Goal: Task Accomplishment & Management: Manage account settings

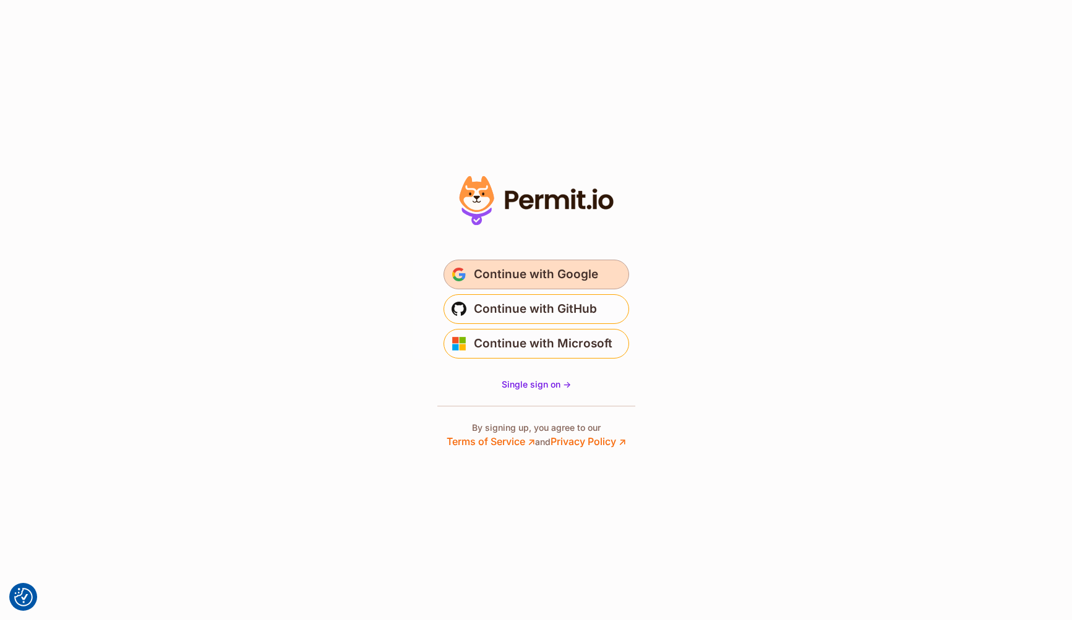
click at [562, 276] on span "Continue with Google" at bounding box center [536, 275] width 124 height 20
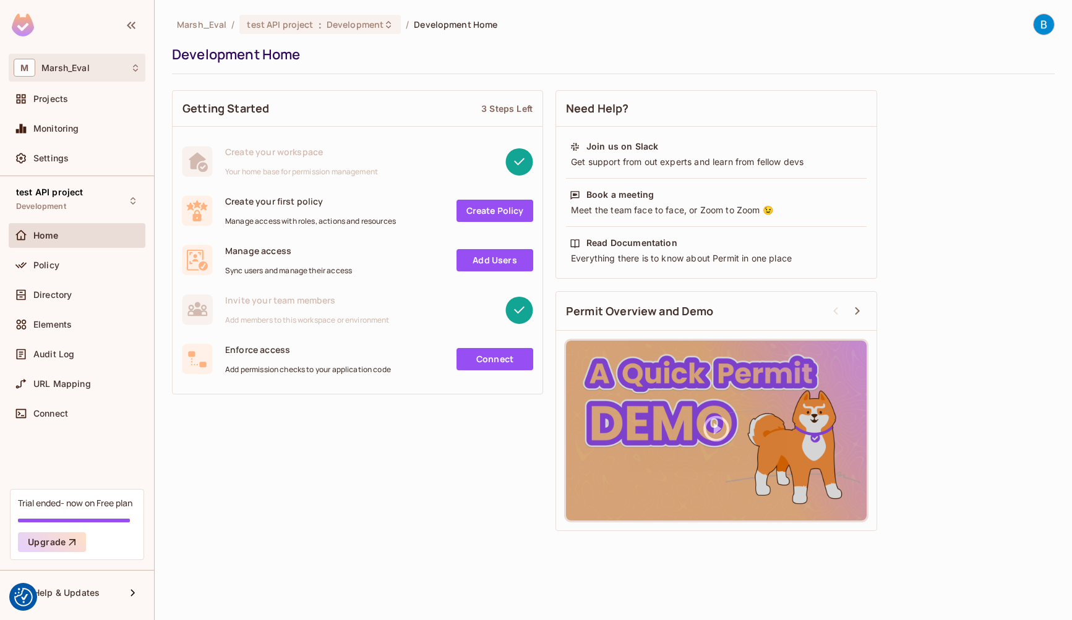
click at [79, 74] on div "M [PERSON_NAME]" at bounding box center [77, 68] width 127 height 18
click at [75, 107] on span "Marsh_Eval" at bounding box center [70, 104] width 87 height 12
click at [80, 75] on div "M Marsh_Eval" at bounding box center [77, 68] width 127 height 18
click at [74, 109] on span "Marsh_Eval" at bounding box center [70, 104] width 87 height 12
click at [68, 101] on div "Projects" at bounding box center [86, 99] width 107 height 10
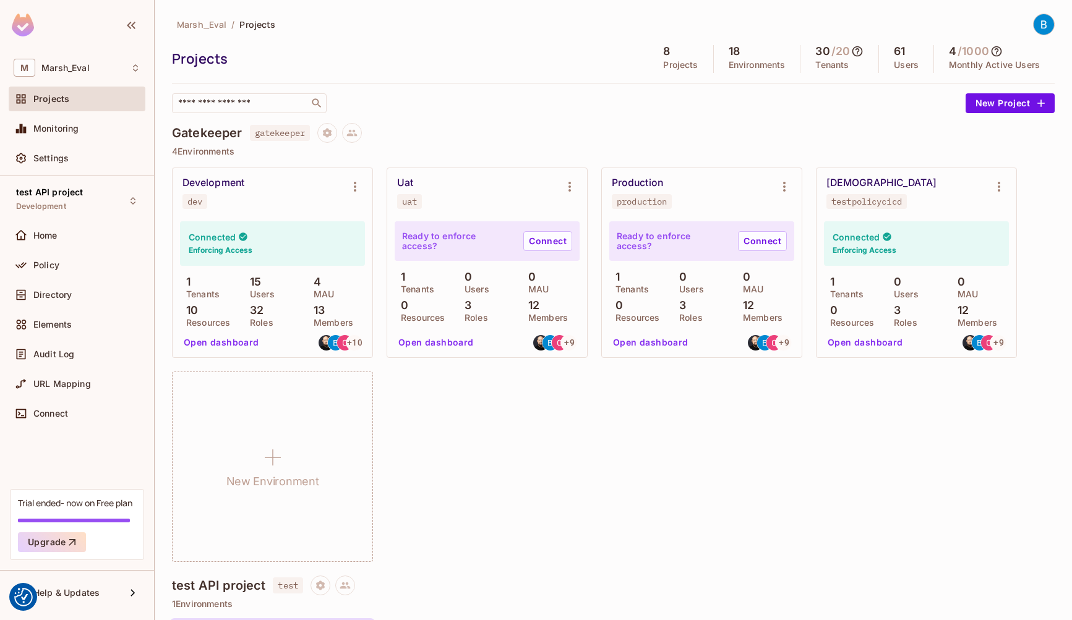
click at [228, 340] on button "Open dashboard" at bounding box center [221, 343] width 85 height 20
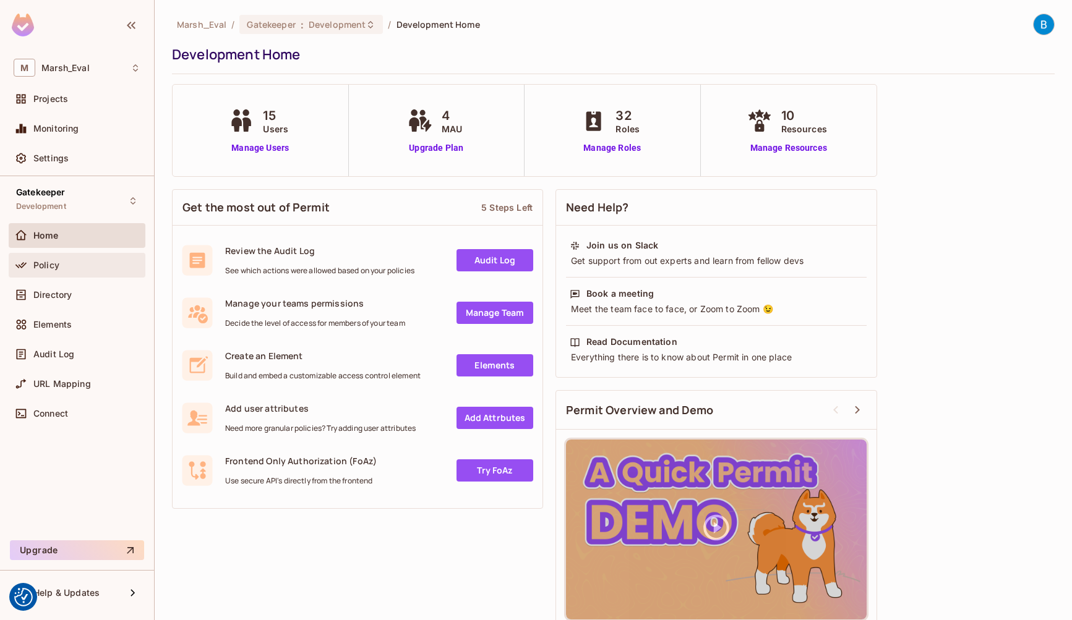
click at [50, 267] on span "Policy" at bounding box center [46, 265] width 26 height 10
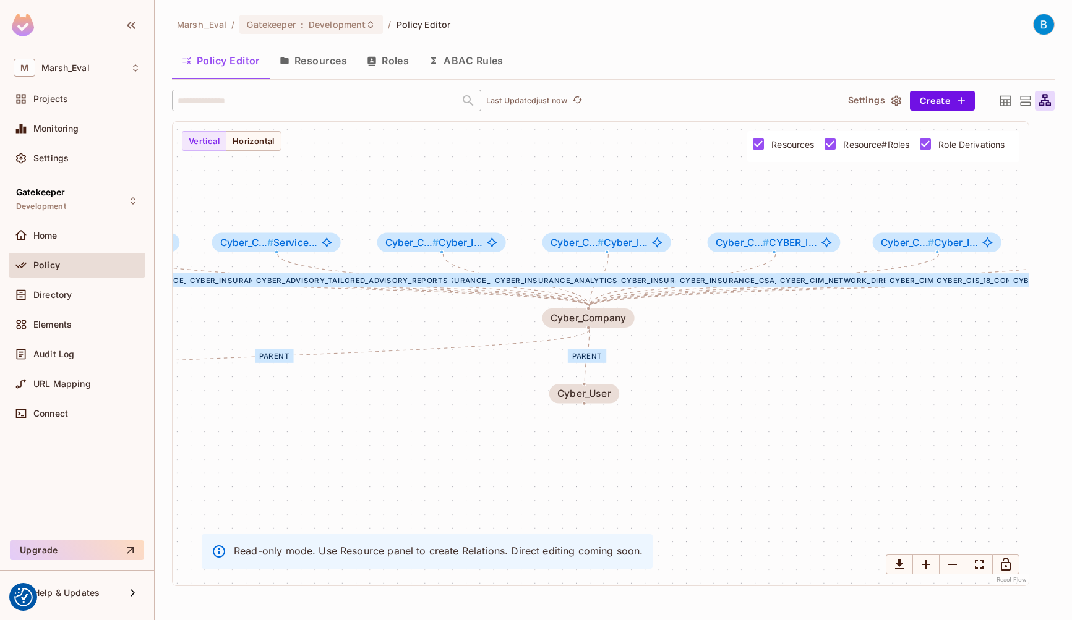
drag, startPoint x: 547, startPoint y: 350, endPoint x: 432, endPoint y: 339, distance: 115.6
click at [432, 339] on div "CERT_Access CompanyHierarchy ORQ_Role MRE_Access Cyber_Advisory_Tailored_Adviso…" at bounding box center [601, 354] width 856 height 464
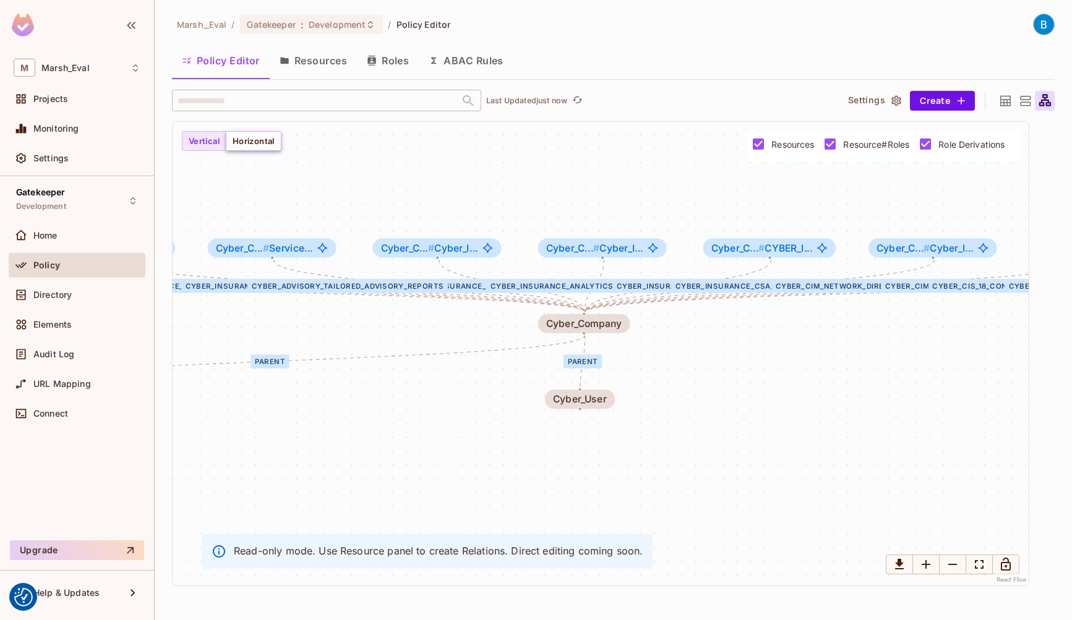
click at [247, 140] on button "Horizontal" at bounding box center [254, 141] width 56 height 20
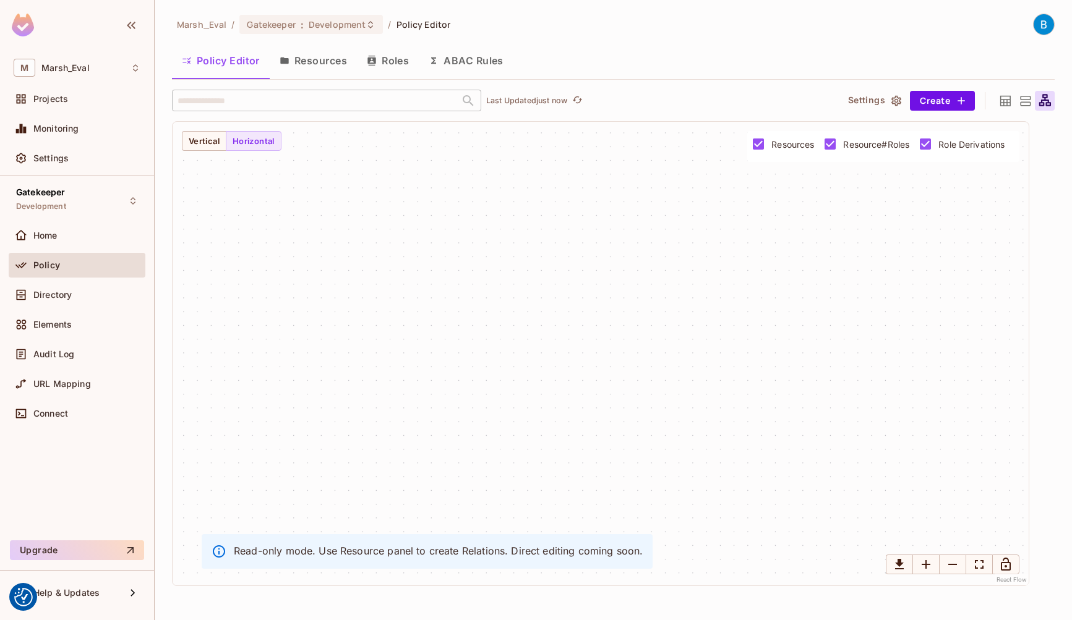
drag, startPoint x: 297, startPoint y: 216, endPoint x: 163, endPoint y: 161, distance: 144.7
click at [487, 221] on div "CERT_Access CompanyHierarchy ORQ_Role MRE_Access Cyber_Advisory_Tailored_Adviso…" at bounding box center [601, 354] width 856 height 464
click at [226, 140] on button "Horizontal" at bounding box center [254, 141] width 56 height 20
click at [209, 141] on button "Vertical" at bounding box center [204, 141] width 45 height 20
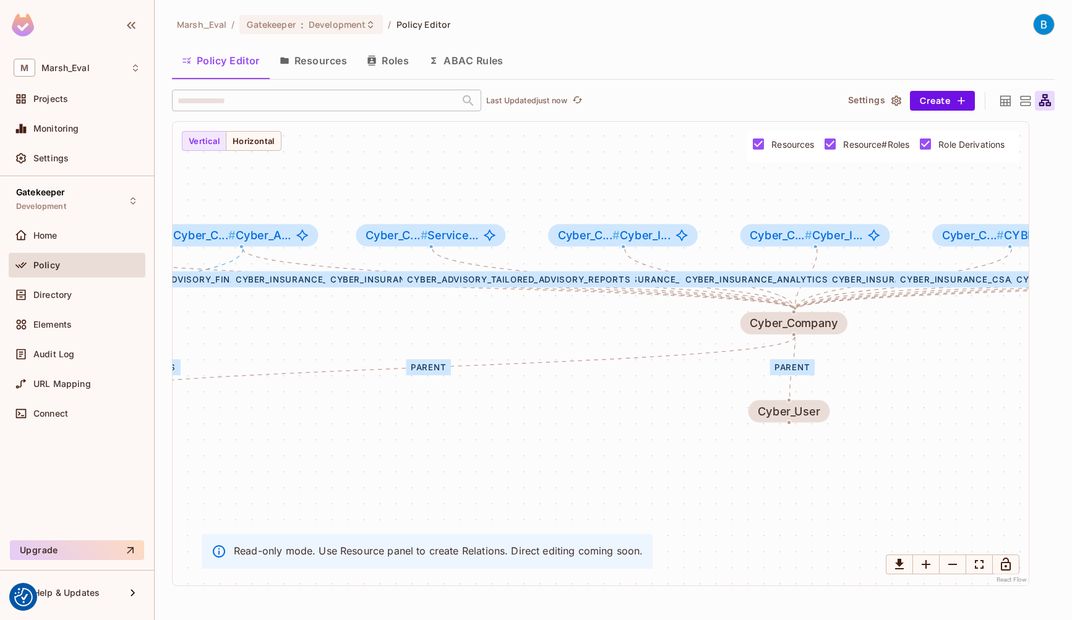
click at [403, 65] on button "Roles" at bounding box center [388, 60] width 62 height 31
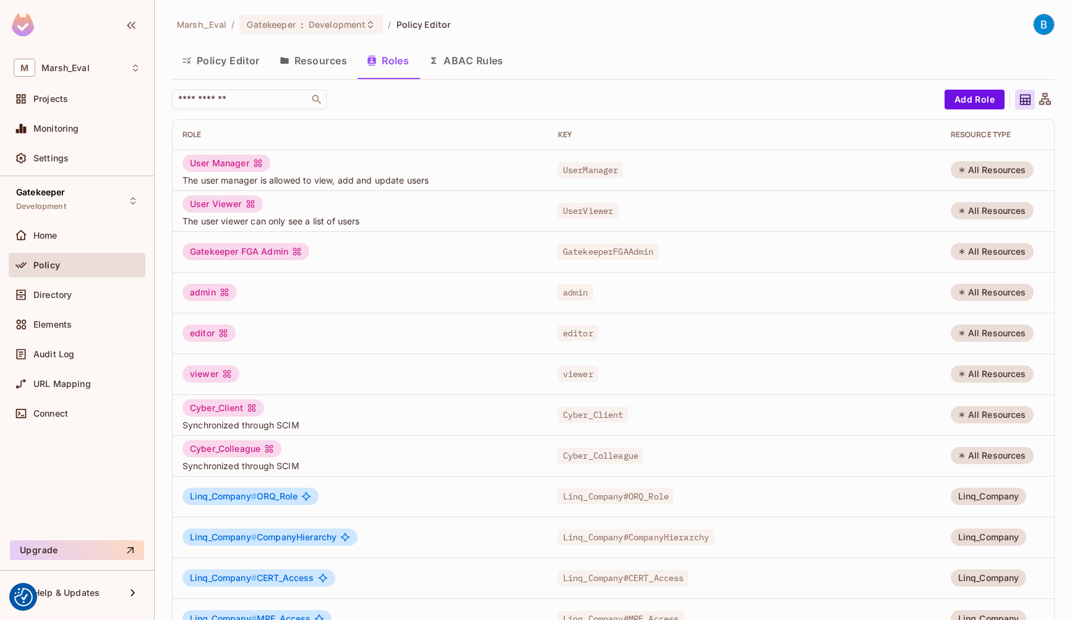
click at [479, 64] on button "ABAC Rules" at bounding box center [466, 60] width 95 height 31
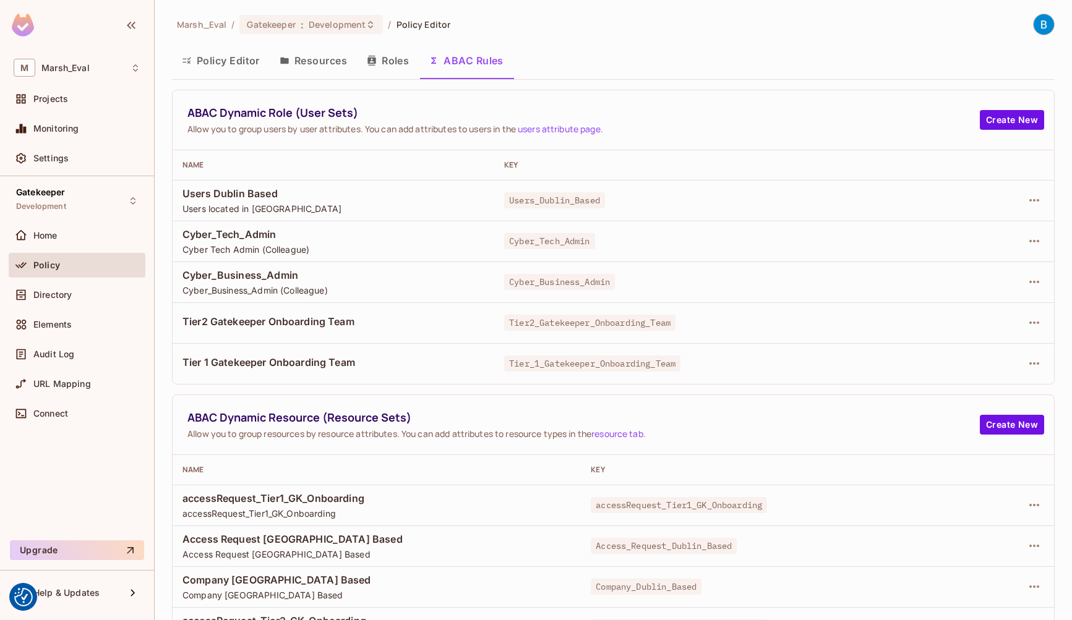
click at [316, 62] on button "Resources" at bounding box center [313, 60] width 87 height 31
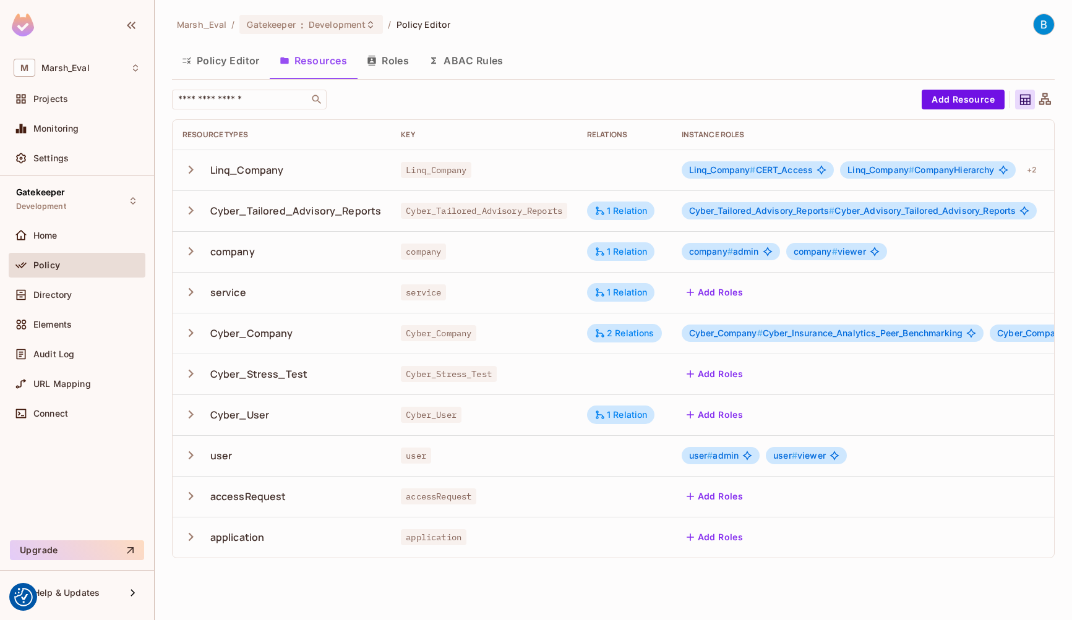
click at [186, 166] on icon "button" at bounding box center [190, 169] width 17 height 17
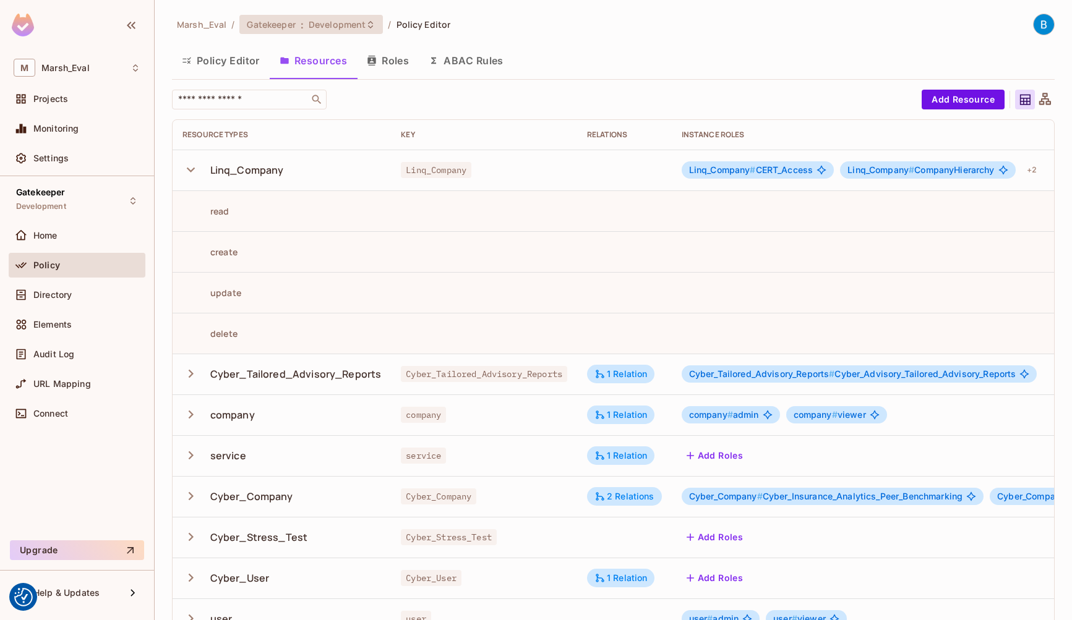
click at [293, 25] on span "Gatekeeper" at bounding box center [271, 25] width 48 height 12
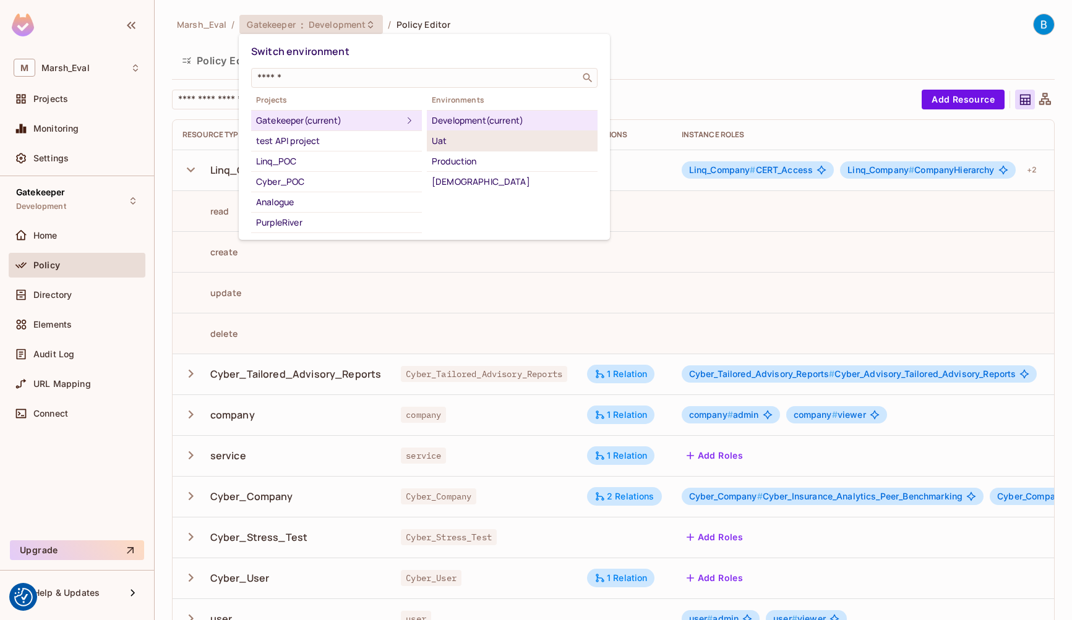
click at [448, 142] on div "Uat" at bounding box center [512, 141] width 161 height 15
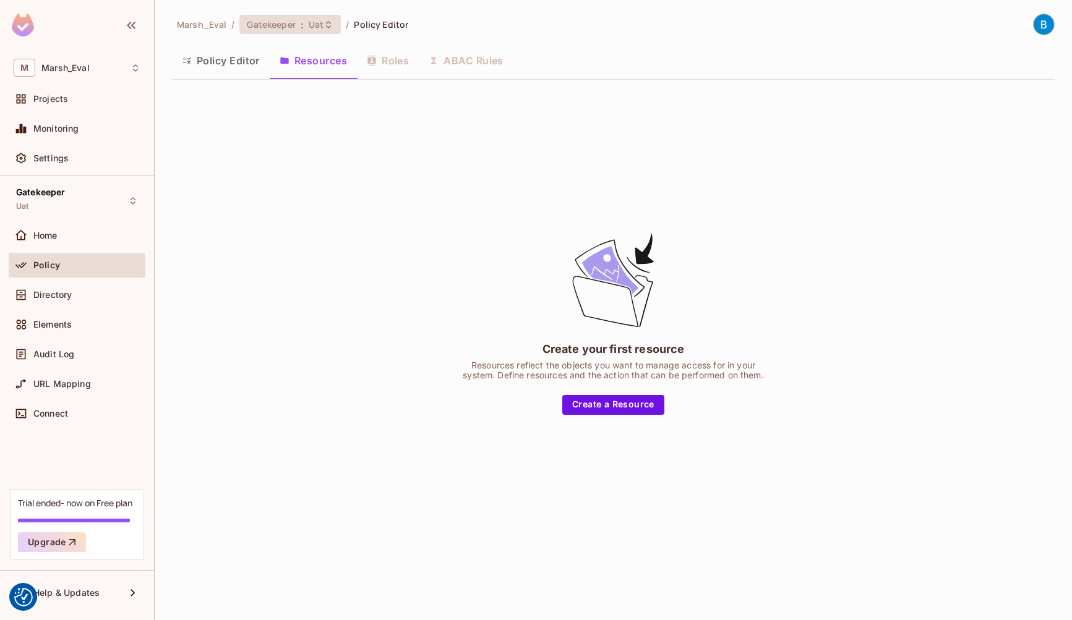
click at [283, 19] on span "Gatekeeper" at bounding box center [271, 25] width 48 height 12
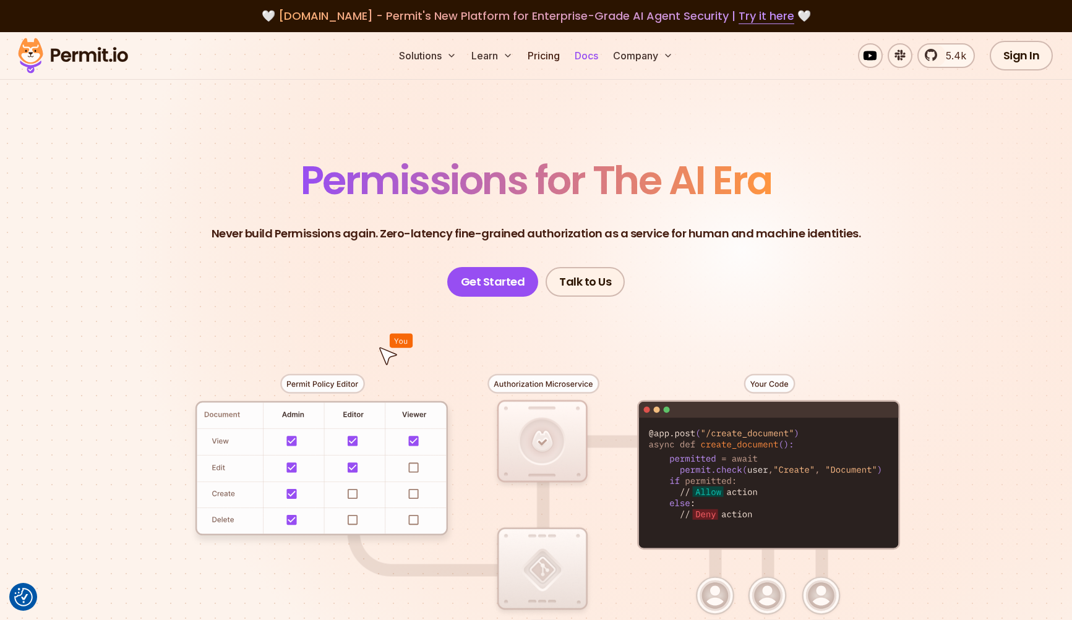
click at [589, 56] on link "Docs" at bounding box center [586, 55] width 33 height 25
